Goal: Find specific page/section: Find specific page/section

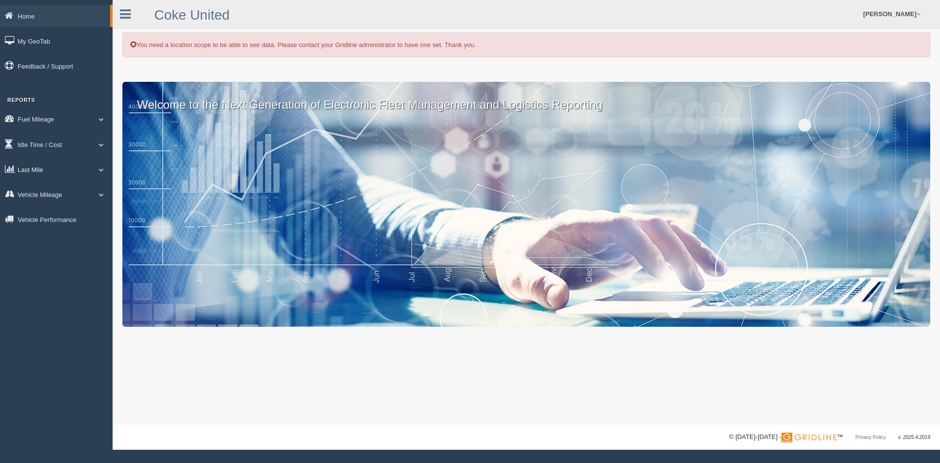
click at [46, 171] on link "Last Mile" at bounding box center [56, 169] width 113 height 22
click at [50, 209] on link "Zone Editor" at bounding box center [64, 209] width 93 height 18
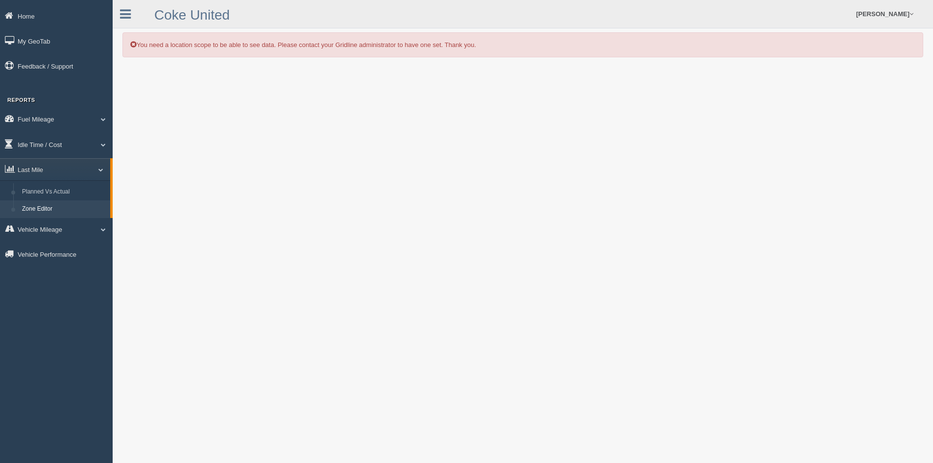
click at [477, 20] on form "Dan Eggeling Feedback/Support Log Off" at bounding box center [646, 14] width 574 height 28
click at [59, 186] on link "Planned Vs Actual" at bounding box center [64, 192] width 93 height 18
click at [35, 15] on link "Home" at bounding box center [56, 16] width 113 height 22
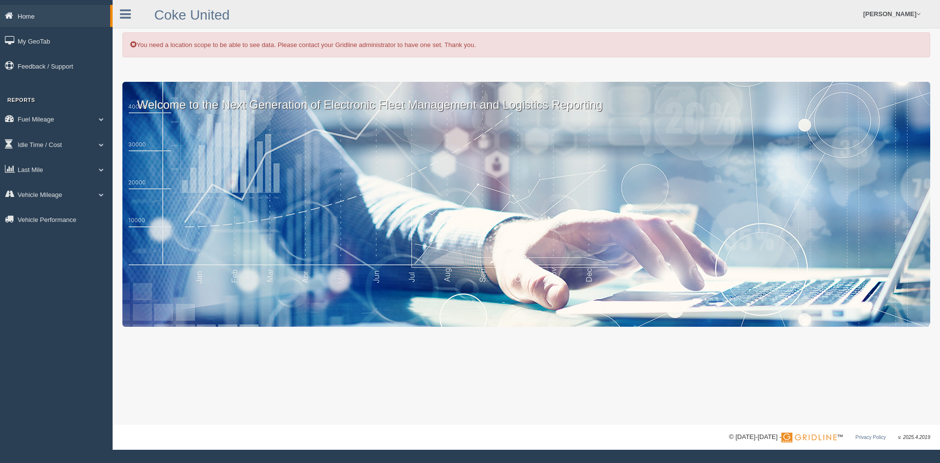
click at [30, 14] on link "Home" at bounding box center [55, 16] width 110 height 22
click at [31, 163] on link "Last Mile" at bounding box center [56, 169] width 113 height 22
click at [59, 195] on link "Planned Vs Actual" at bounding box center [64, 192] width 93 height 18
